Goal: Find specific fact: Find contact information

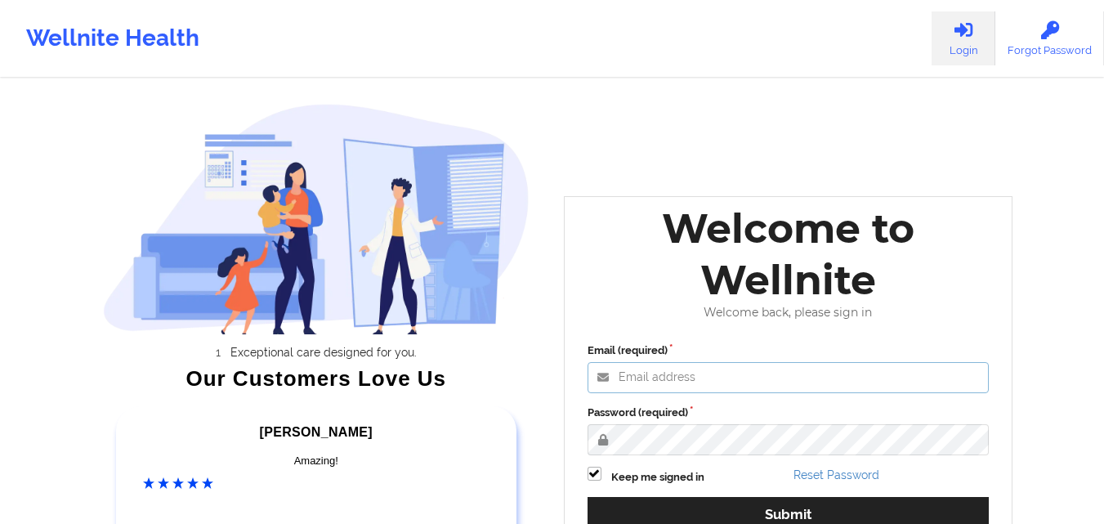
type input "[EMAIL_ADDRESS][DOMAIN_NAME]"
click at [811, 408] on label "Password (required)" at bounding box center [789, 413] width 402 height 16
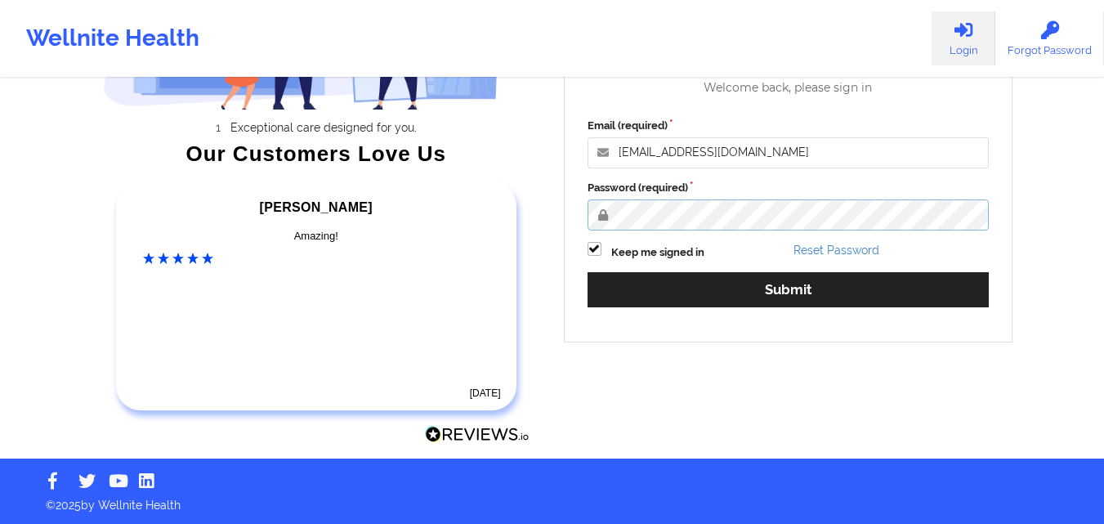
scroll to position [226, 0]
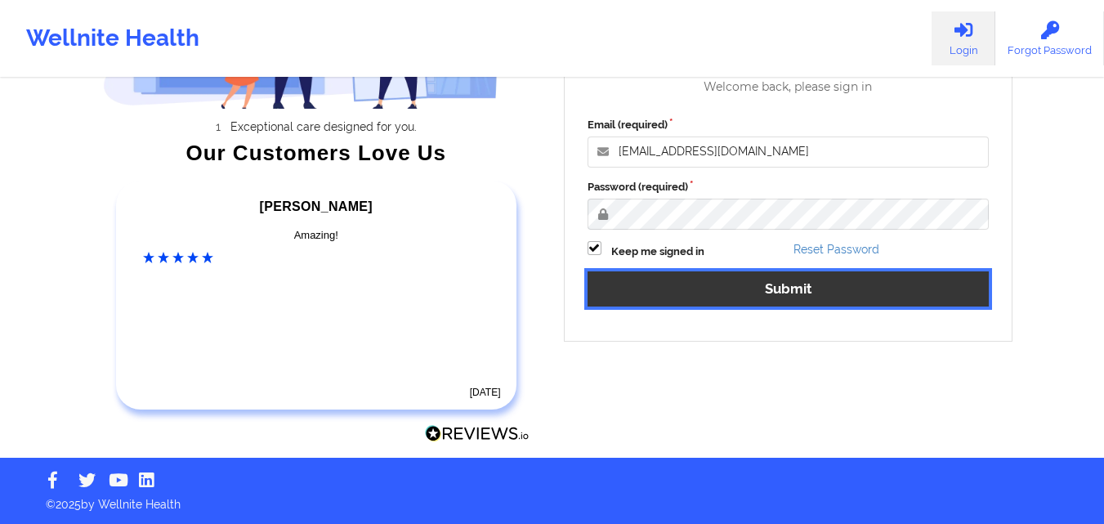
click at [774, 296] on button "Submit" at bounding box center [789, 288] width 402 height 35
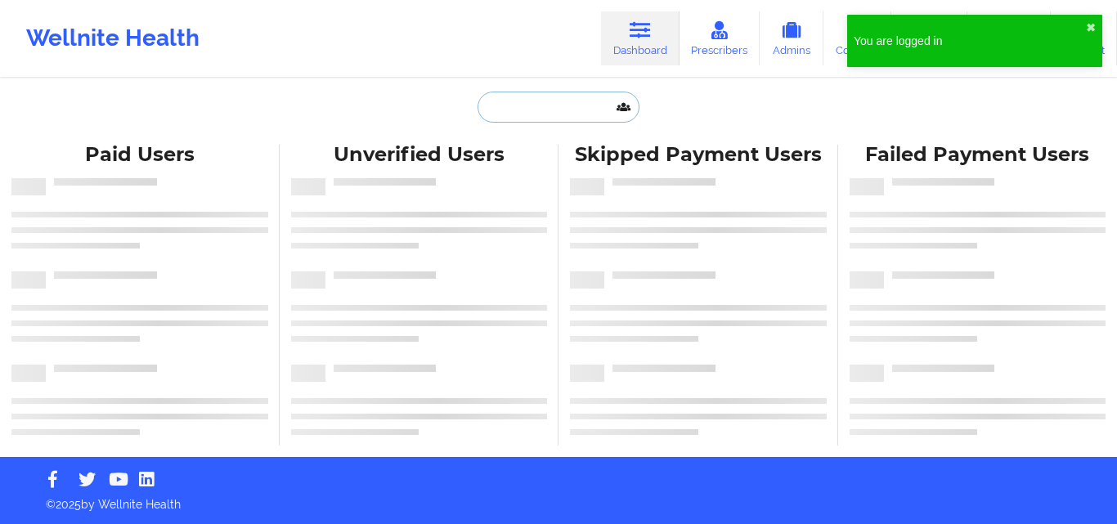
click at [522, 101] on input "text" at bounding box center [558, 107] width 162 height 31
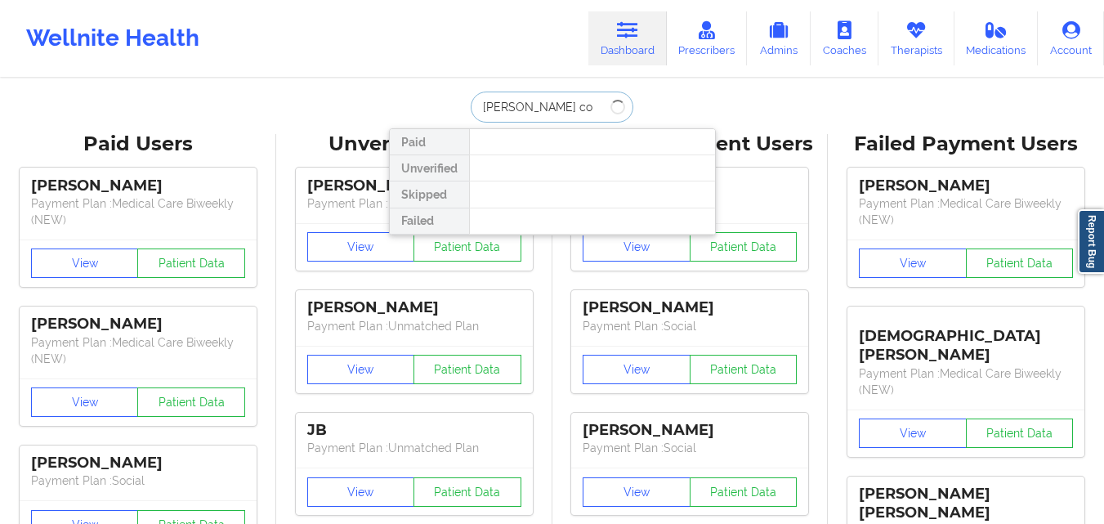
type input "[PERSON_NAME]"
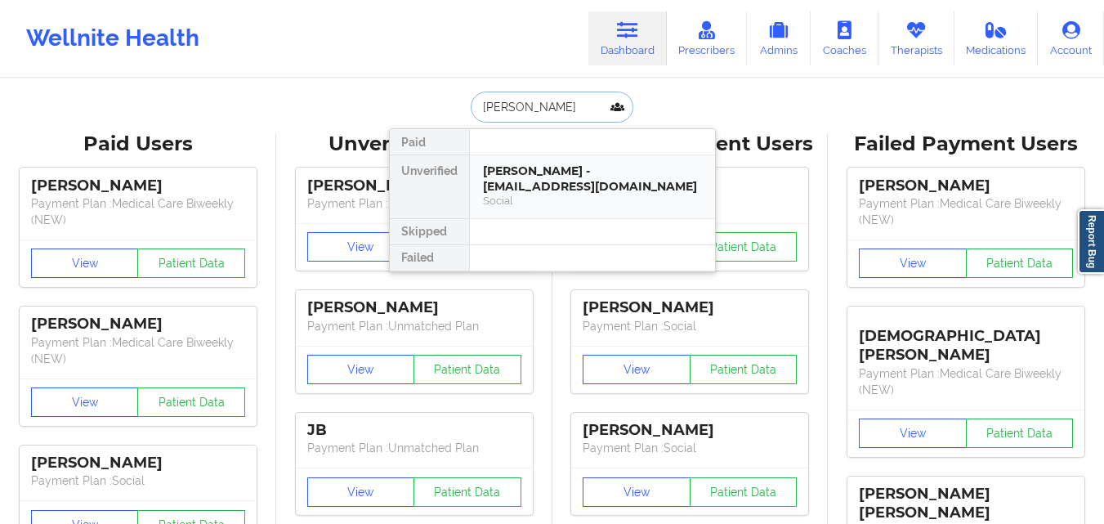
click at [542, 177] on div "[PERSON_NAME] - [EMAIL_ADDRESS][DOMAIN_NAME]" at bounding box center [592, 179] width 219 height 30
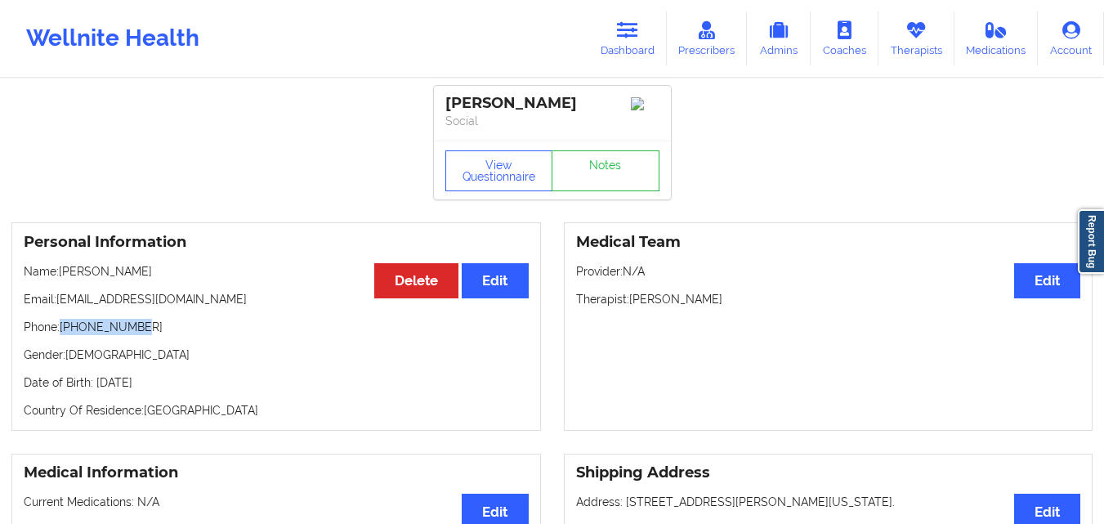
drag, startPoint x: 146, startPoint y: 348, endPoint x: 64, endPoint y: 348, distance: 81.8
click at [64, 335] on p "Phone: [PHONE_NUMBER]" at bounding box center [276, 327] width 505 height 16
copy p "[PHONE_NUMBER]"
click at [625, 21] on icon at bounding box center [627, 30] width 21 height 18
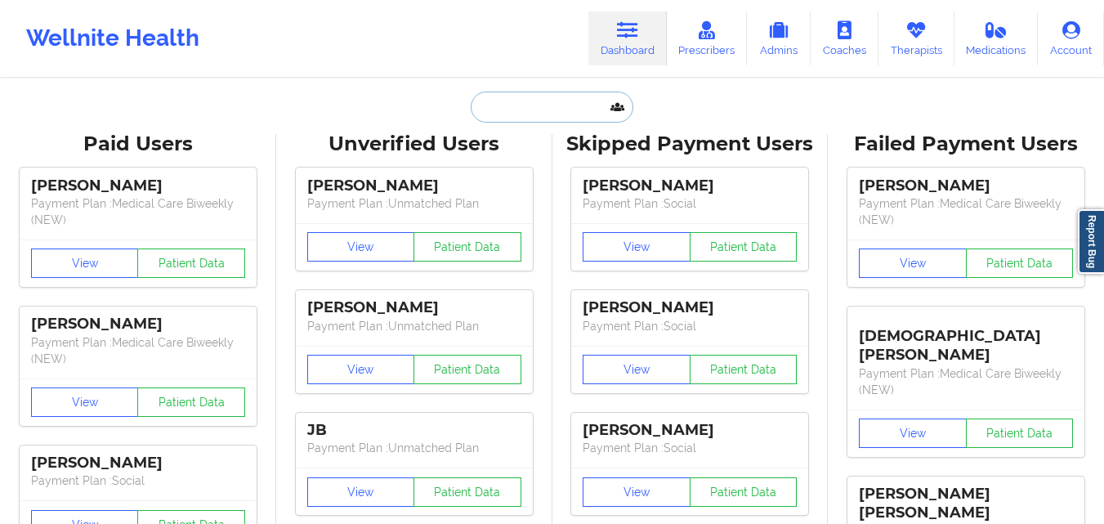
click at [571, 117] on input "text" at bounding box center [552, 107] width 162 height 31
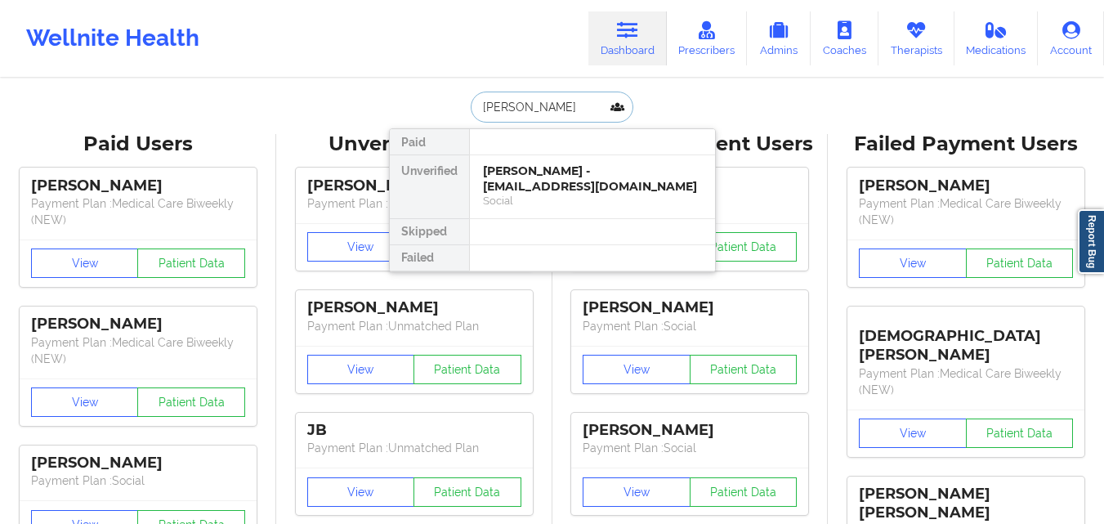
type input "[PERSON_NAME]"
click at [550, 186] on div "[PERSON_NAME] - [EMAIL_ADDRESS][DOMAIN_NAME]" at bounding box center [592, 179] width 219 height 30
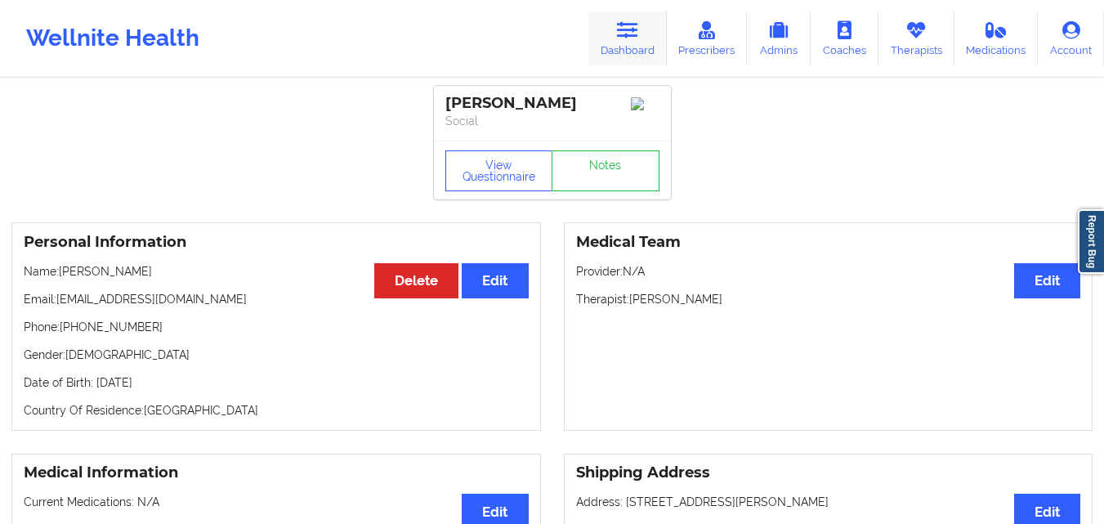
click at [630, 20] on link "Dashboard" at bounding box center [628, 38] width 78 height 54
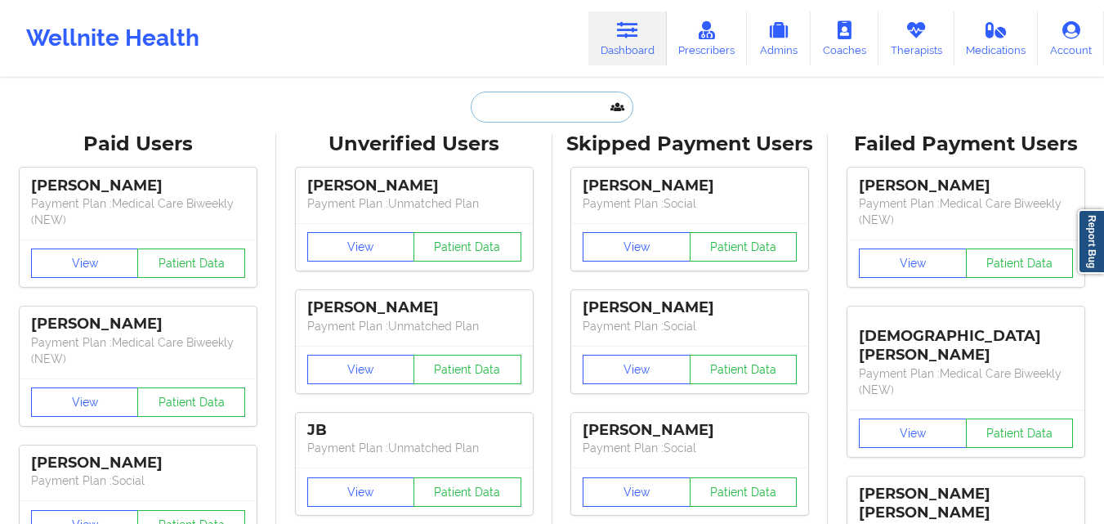
click at [571, 107] on input "text" at bounding box center [552, 107] width 162 height 31
type input "m"
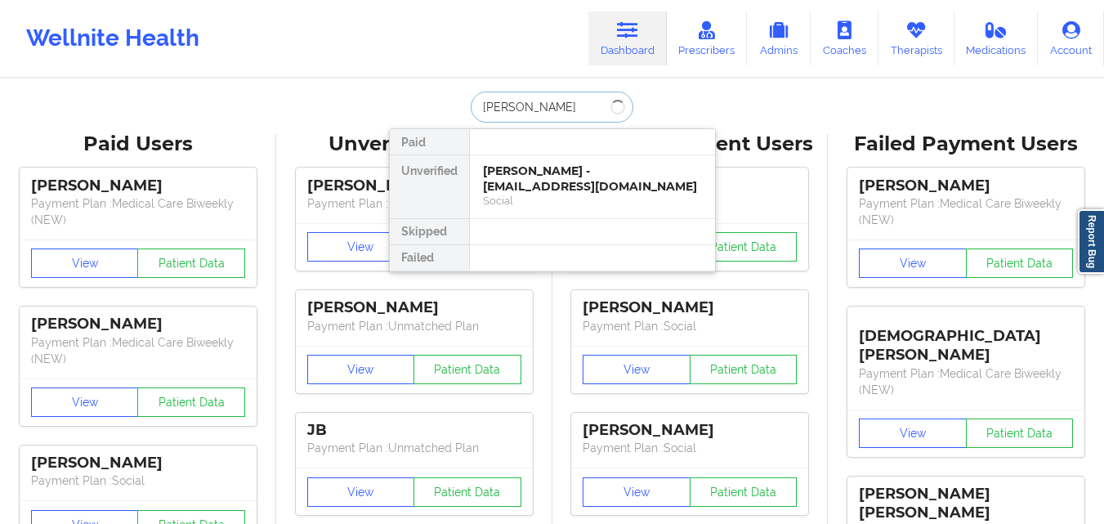
type input "[PERSON_NAME]"
click at [571, 182] on div "[PERSON_NAME] - [EMAIL_ADDRESS][DOMAIN_NAME]" at bounding box center [592, 179] width 219 height 30
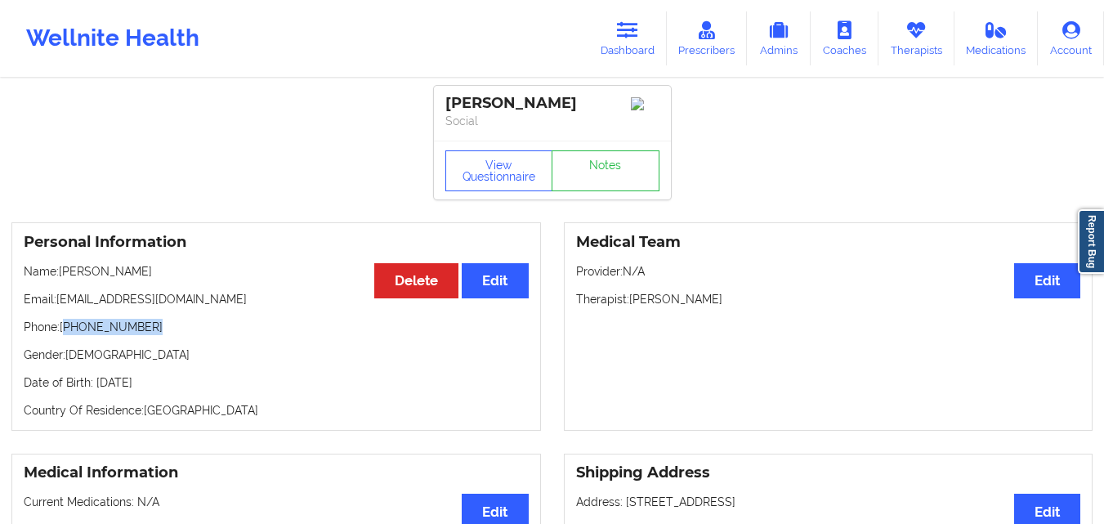
drag, startPoint x: 156, startPoint y: 334, endPoint x: 69, endPoint y: 334, distance: 86.7
click at [69, 334] on p "Phone: [PHONE_NUMBER]" at bounding box center [276, 327] width 505 height 16
copy p "[PHONE_NUMBER]"
click at [921, 37] on icon at bounding box center [916, 30] width 21 height 18
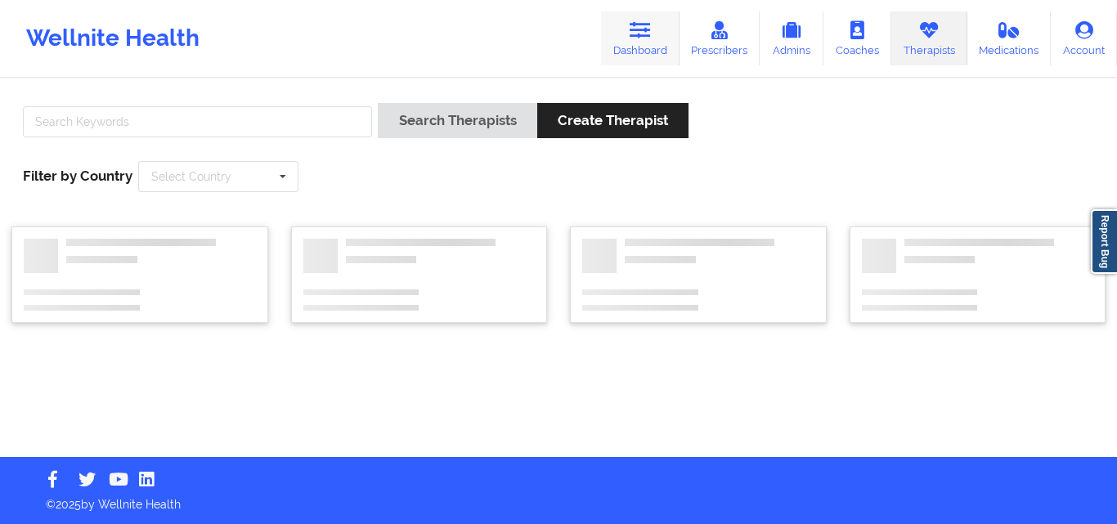
click at [651, 34] on icon at bounding box center [639, 30] width 21 height 18
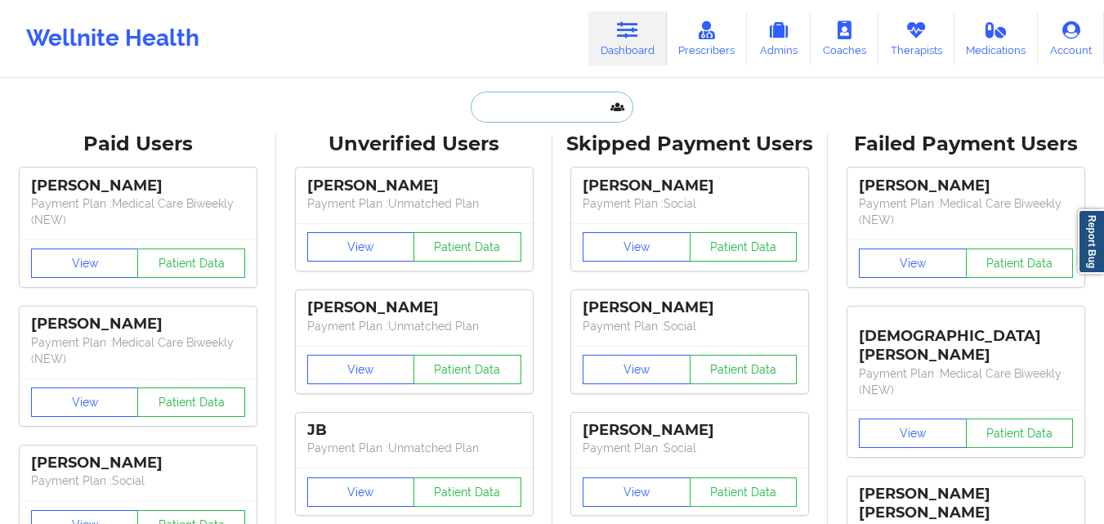
click at [541, 114] on input "text" at bounding box center [552, 107] width 162 height 31
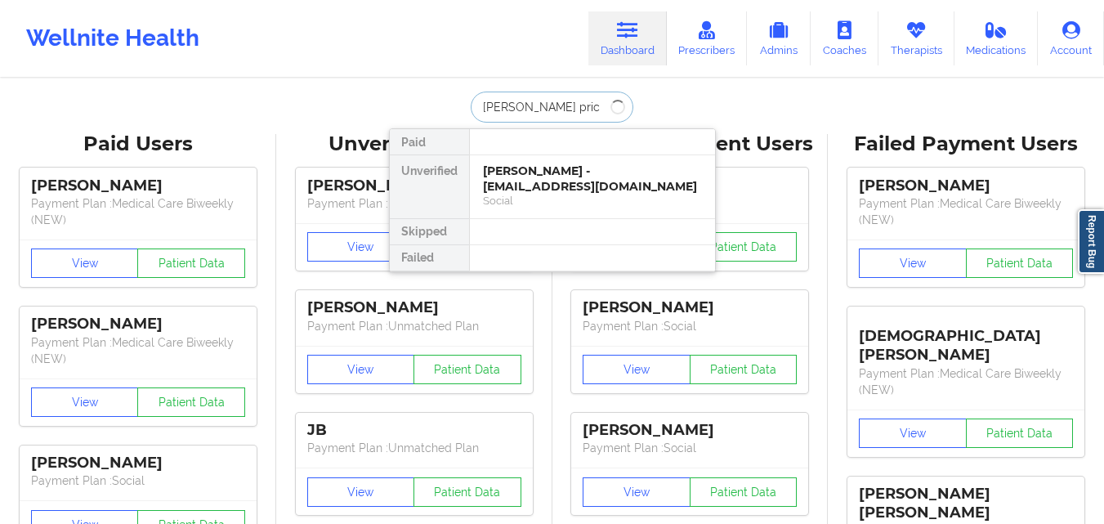
type input "[PERSON_NAME]"
click at [553, 167] on div "[PERSON_NAME] - [EMAIL_ADDRESS][DOMAIN_NAME]" at bounding box center [592, 179] width 219 height 30
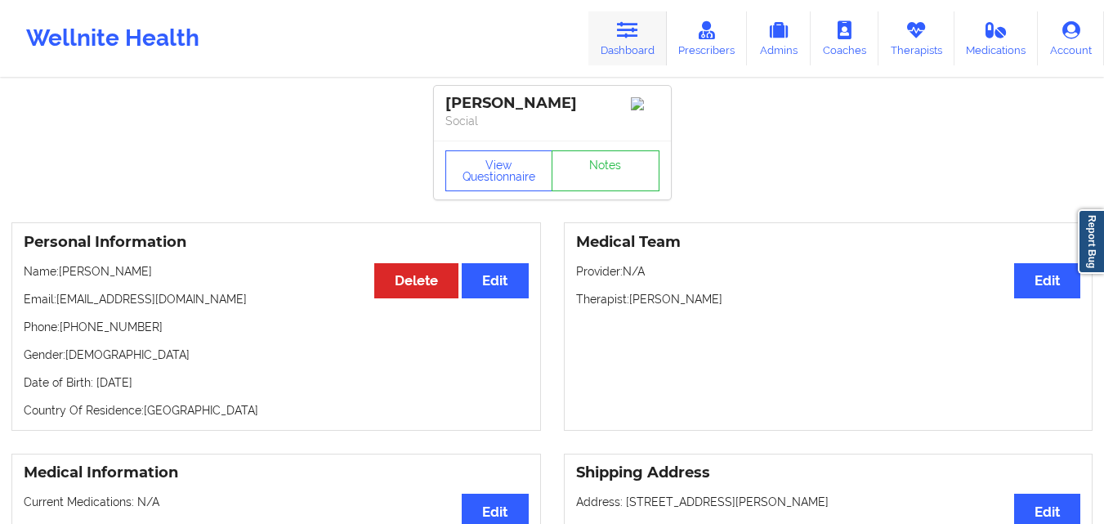
click at [634, 34] on icon at bounding box center [627, 30] width 21 height 18
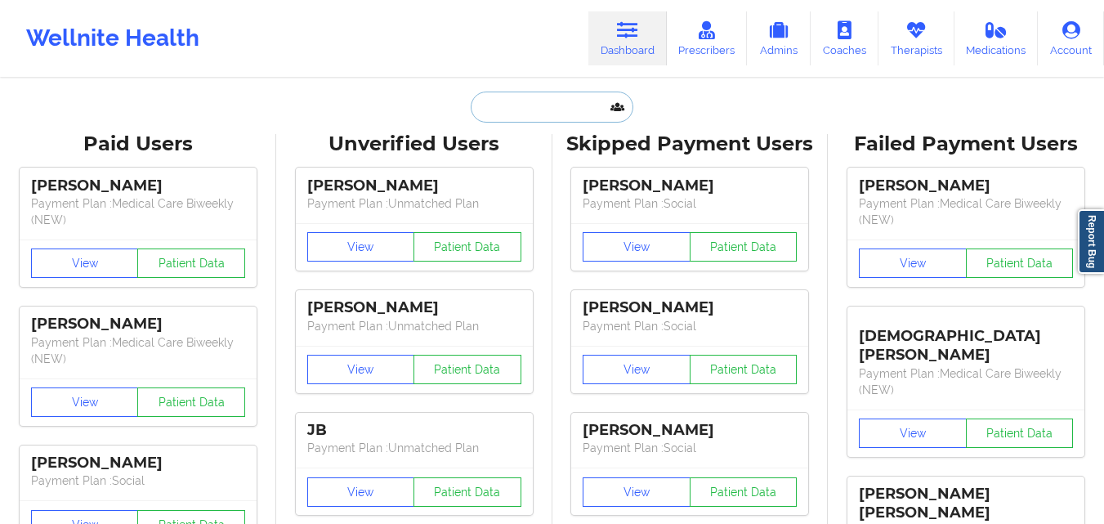
click at [544, 113] on input "text" at bounding box center [552, 107] width 162 height 31
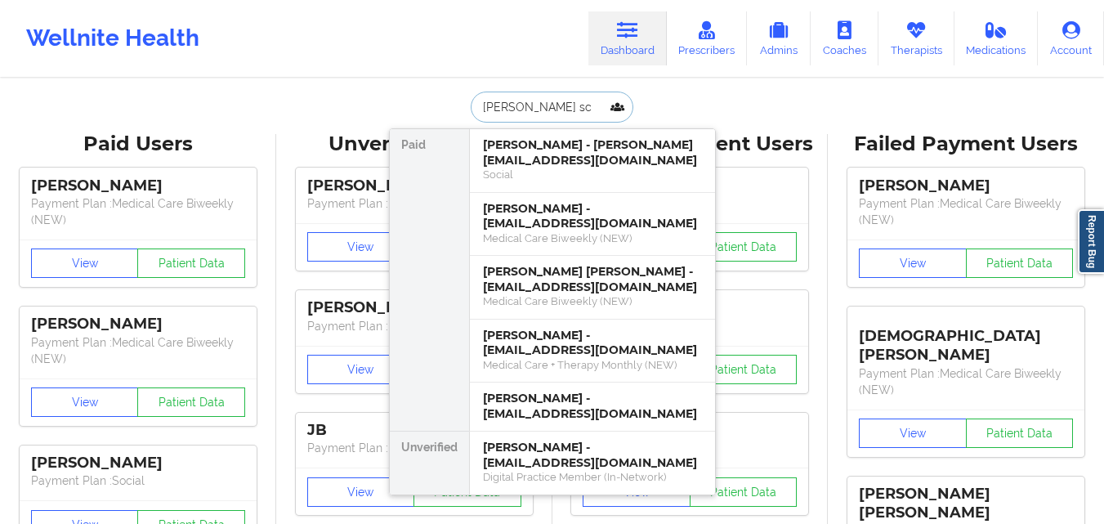
type input "[PERSON_NAME] sco"
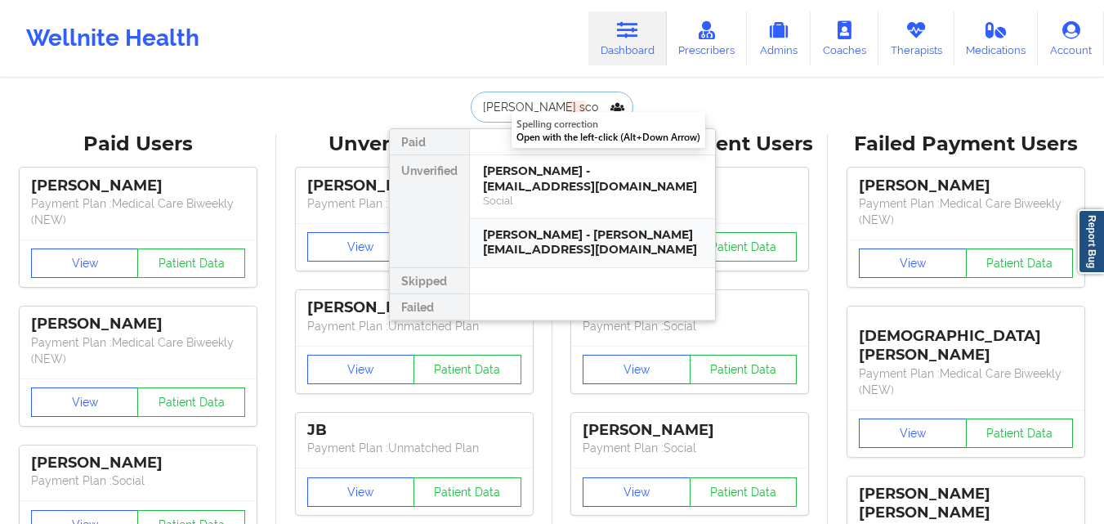
click at [522, 227] on div "[PERSON_NAME] - [PERSON_NAME][EMAIL_ADDRESS][DOMAIN_NAME]" at bounding box center [592, 242] width 219 height 30
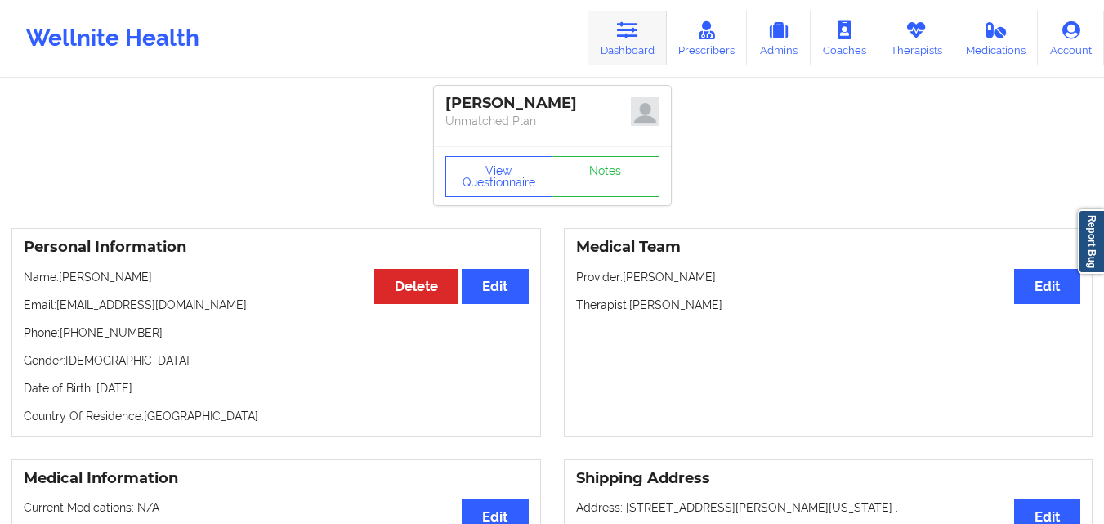
click at [643, 28] on link "Dashboard" at bounding box center [628, 38] width 78 height 54
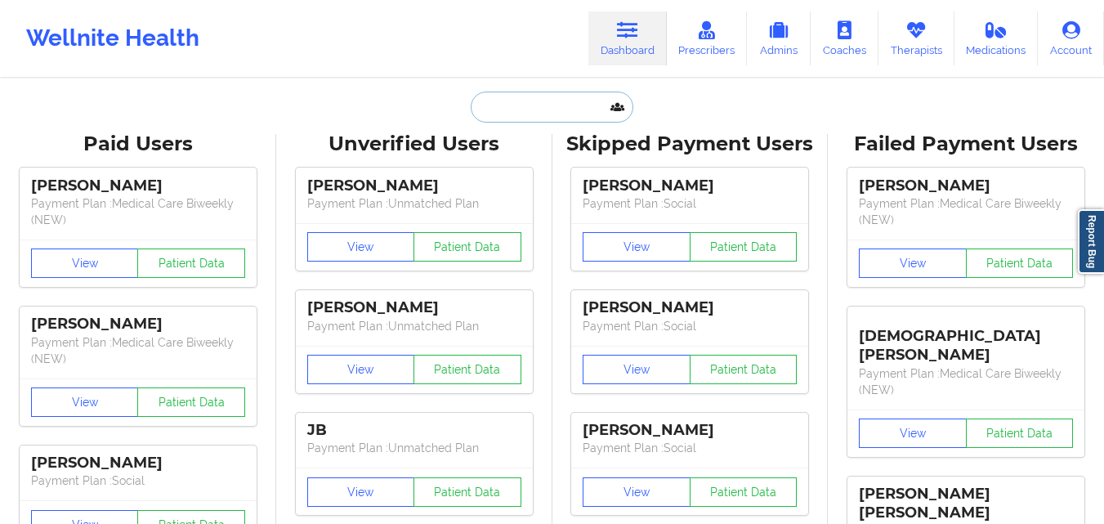
click at [518, 105] on input "text" at bounding box center [552, 107] width 162 height 31
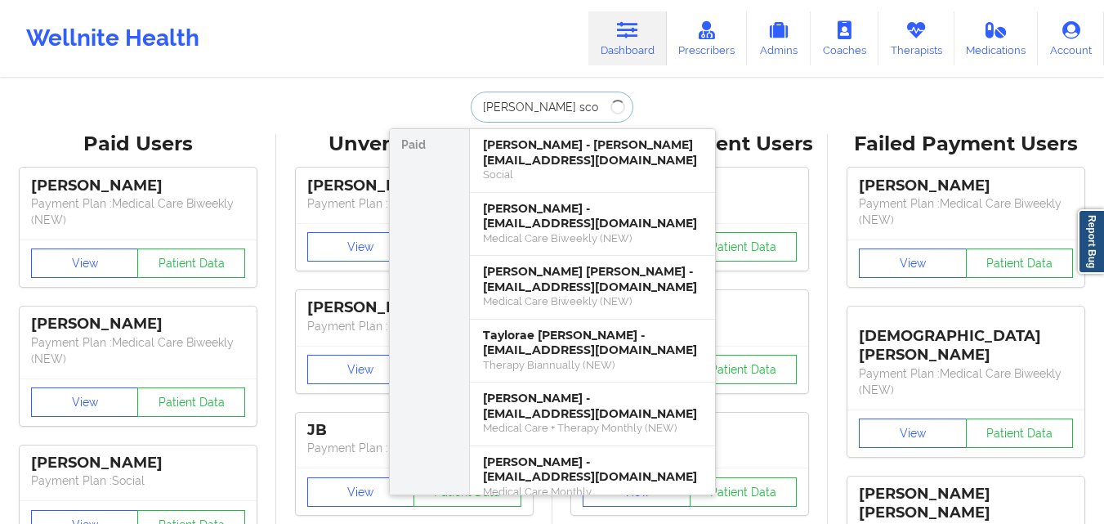
type input "[PERSON_NAME]"
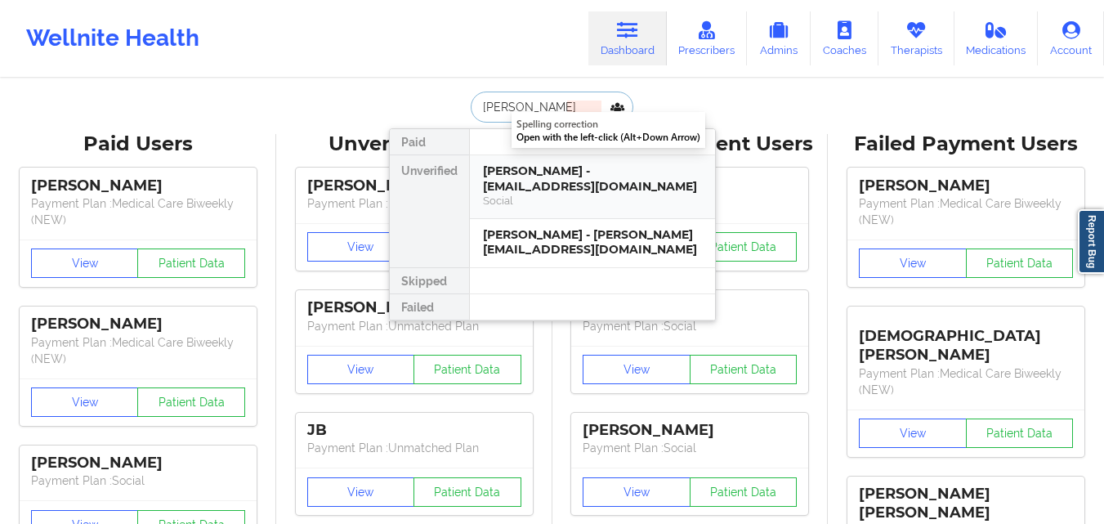
click at [569, 175] on div "[PERSON_NAME] - [EMAIL_ADDRESS][DOMAIN_NAME]" at bounding box center [592, 179] width 219 height 30
